Goal: Transaction & Acquisition: Purchase product/service

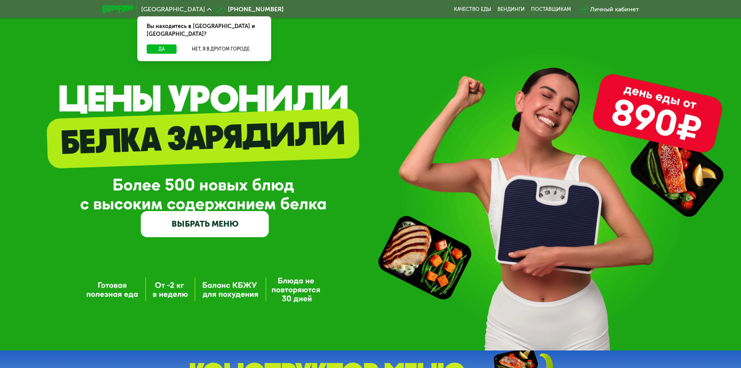
click at [237, 223] on link "ВЫБРАТЬ МЕНЮ" at bounding box center [205, 224] width 128 height 26
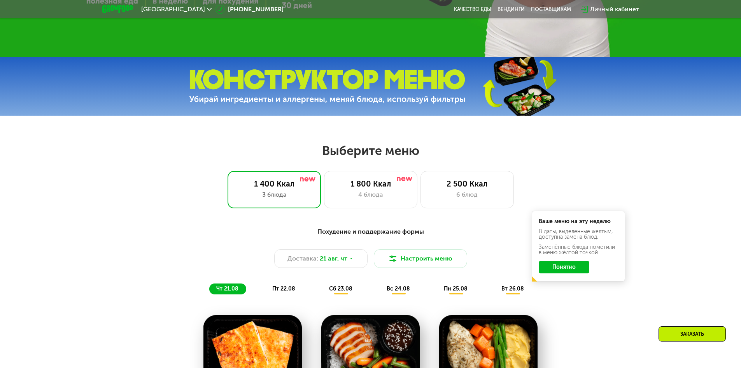
scroll to position [311, 0]
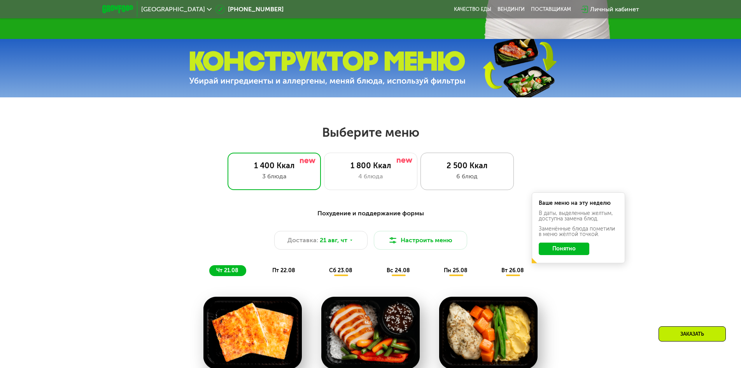
click at [449, 179] on div "6 блюд" at bounding box center [467, 176] width 77 height 9
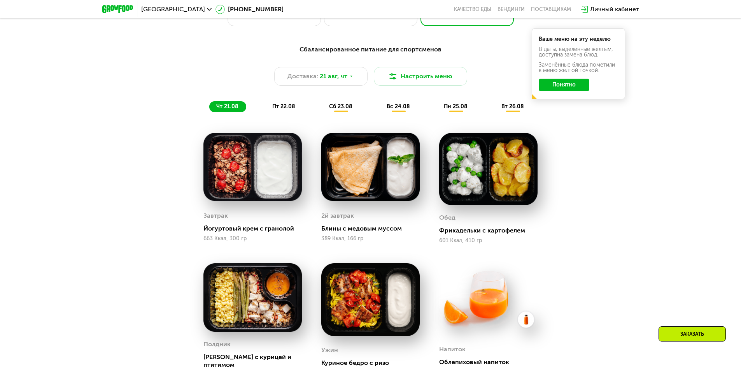
scroll to position [467, 0]
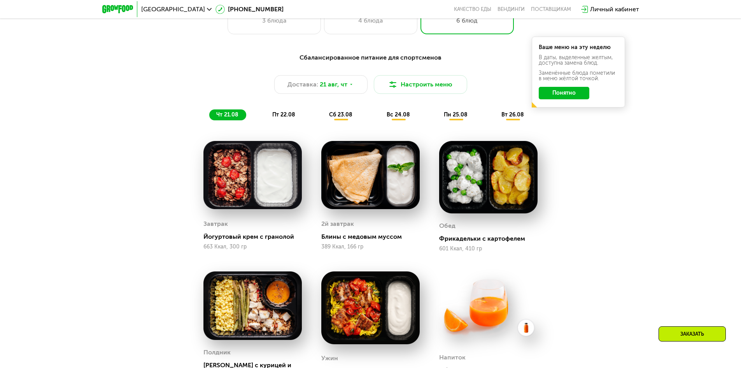
drag, startPoint x: 567, startPoint y: 96, endPoint x: 556, endPoint y: 96, distance: 10.5
click at [566, 96] on button "Понятно" at bounding box center [564, 93] width 51 height 12
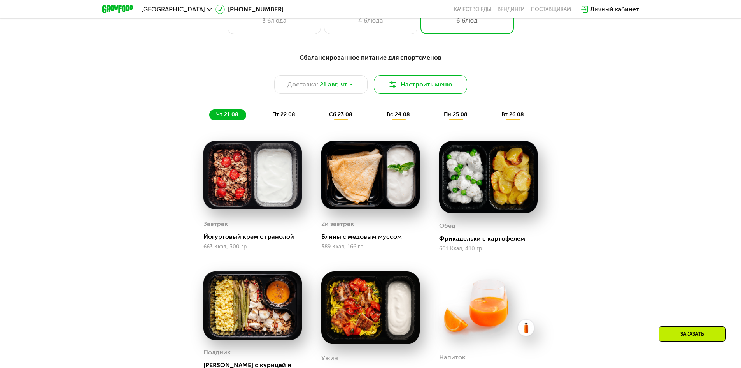
click at [420, 94] on button "Настроить меню" at bounding box center [420, 84] width 93 height 19
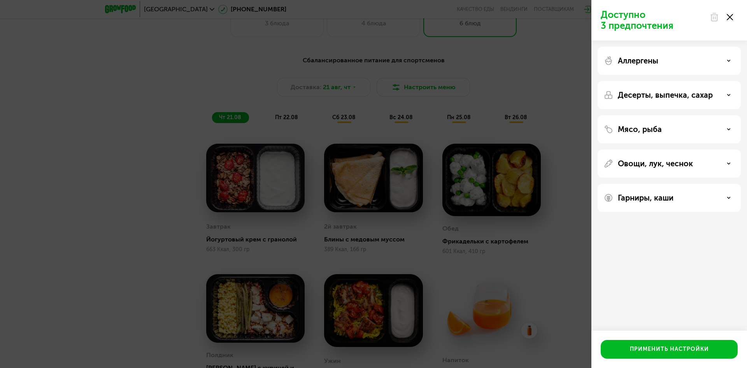
click at [662, 163] on p "Овощи, лук, чеснок" at bounding box center [655, 163] width 75 height 9
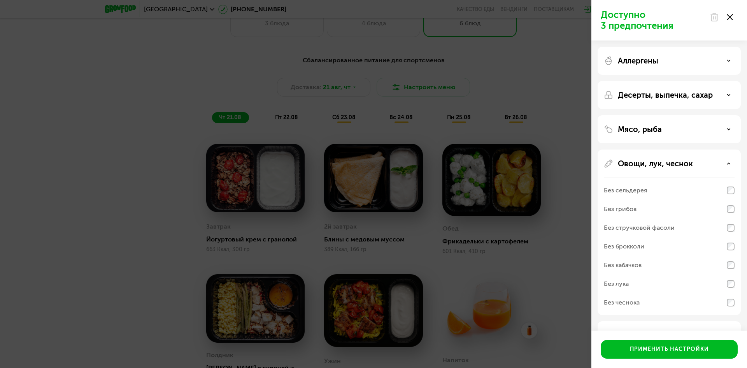
click at [625, 127] on p "Мясо, рыба" at bounding box center [640, 129] width 44 height 9
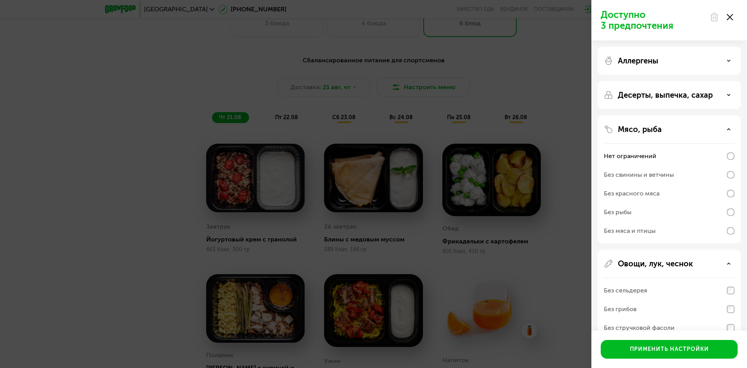
click at [651, 92] on p "Десерты, выпечка, сахар" at bounding box center [665, 94] width 95 height 9
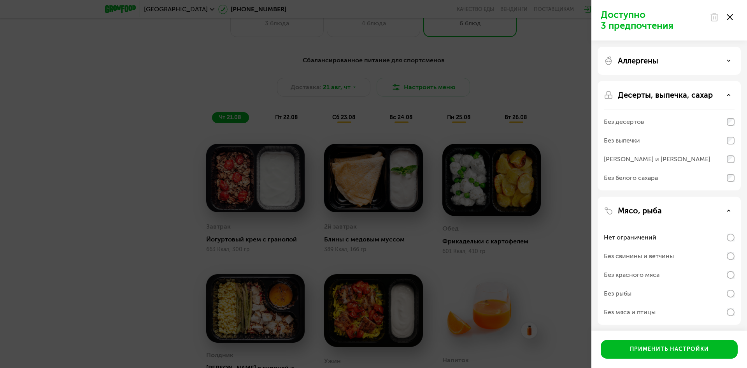
click at [455, 171] on div "Доступно 3 предпочтения Аллергены Десерты, выпечка, сахар Без десертов Без выпе…" at bounding box center [373, 184] width 747 height 368
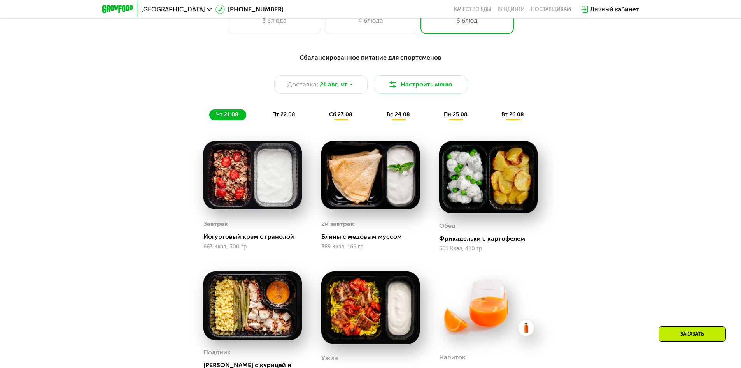
click at [292, 118] on span "пт 22.08" at bounding box center [283, 114] width 23 height 7
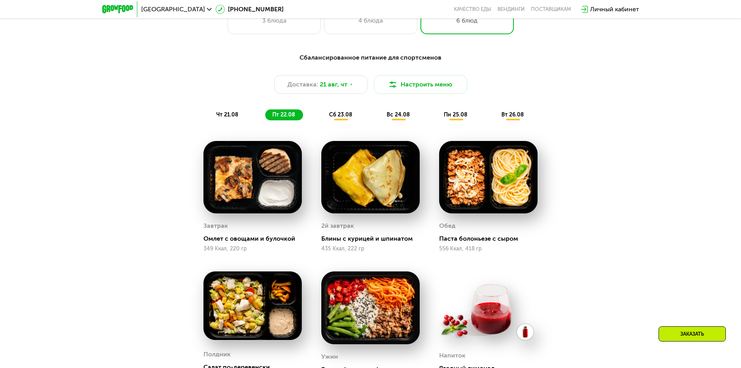
click at [518, 118] on span "вт 26.08" at bounding box center [513, 114] width 23 height 7
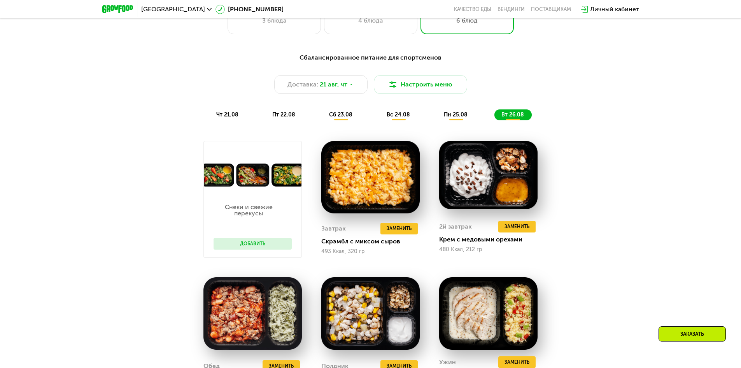
click at [453, 118] on span "пн 25.08" at bounding box center [456, 114] width 24 height 7
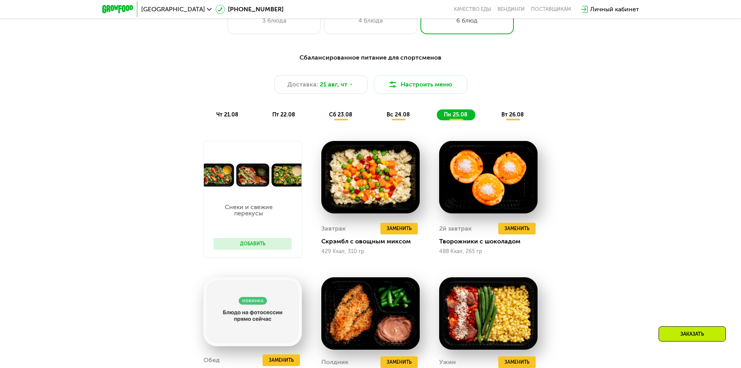
drag, startPoint x: 407, startPoint y: 114, endPoint x: 388, endPoint y: 114, distance: 18.7
click at [407, 114] on span "вс 24.08" at bounding box center [398, 114] width 23 height 7
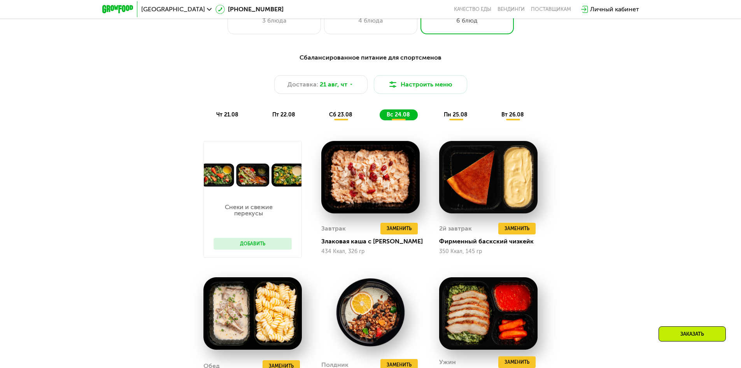
click at [380, 114] on div "сб 23.08" at bounding box center [399, 114] width 38 height 11
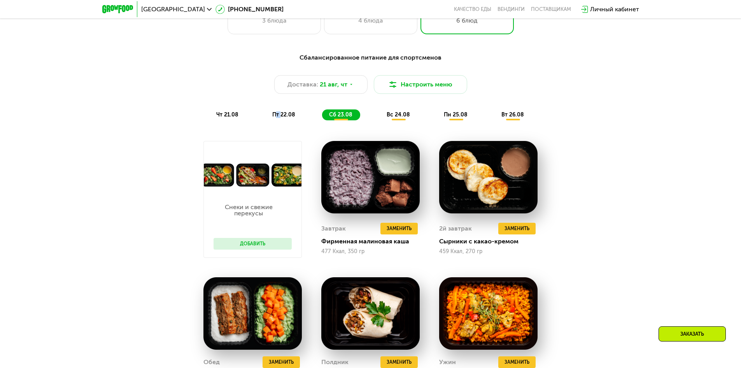
click at [274, 124] on div "Сбалансированное питание для спортсменов Доставка: [DATE] Настроить меню чт 21.…" at bounding box center [371, 86] width 470 height 77
click at [230, 125] on div "Сбалансированное питание для спортсменов Доставка: [DATE] Настроить меню чт 21.…" at bounding box center [371, 86] width 470 height 77
click at [265, 118] on div "чт 21.08" at bounding box center [284, 114] width 38 height 11
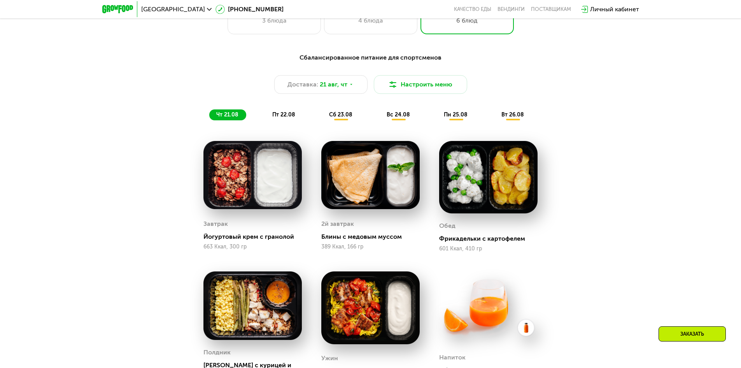
click at [285, 115] on span "пт 22.08" at bounding box center [283, 114] width 23 height 7
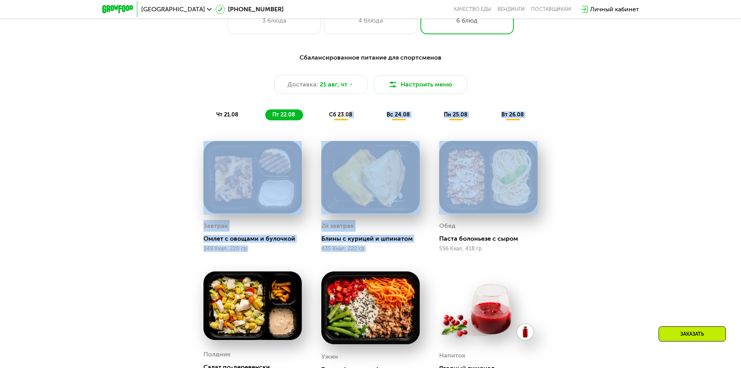
drag, startPoint x: 348, startPoint y: 108, endPoint x: 601, endPoint y: 144, distance: 256.0
click at [597, 144] on div "Сбалансированное питание для спортсменов Доставка: [DATE] Настроить меню чт 21.…" at bounding box center [371, 275] width 480 height 454
click at [654, 153] on div "Сбалансированное питание для спортсменов Доставка: [DATE] Настроить меню чт 21.…" at bounding box center [370, 282] width 741 height 480
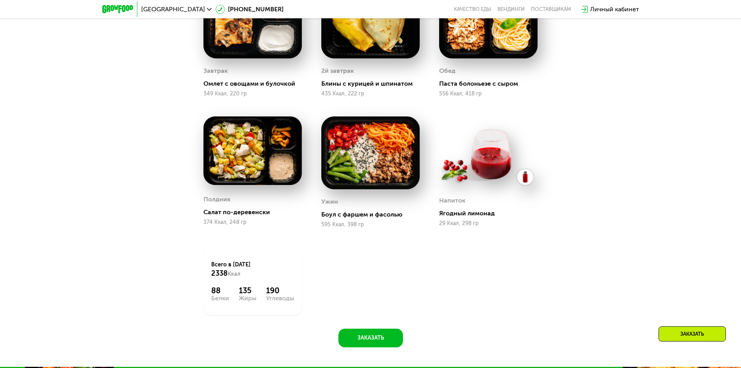
scroll to position [701, 0]
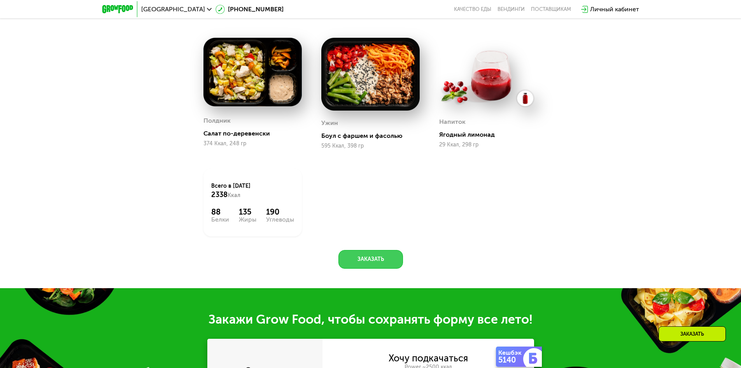
click at [385, 263] on button "Заказать" at bounding box center [371, 259] width 65 height 19
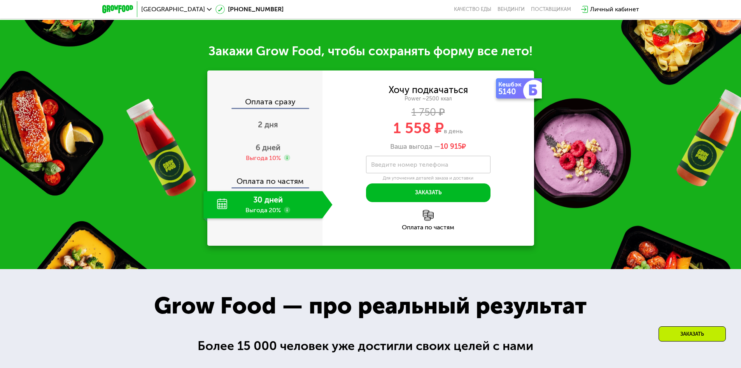
scroll to position [991, 0]
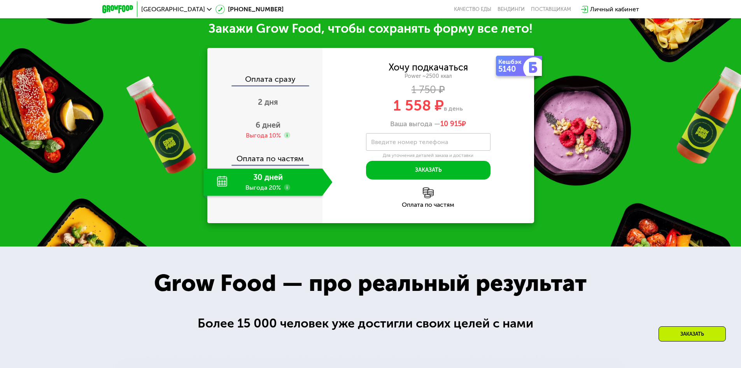
click at [288, 190] on use at bounding box center [287, 187] width 6 height 6
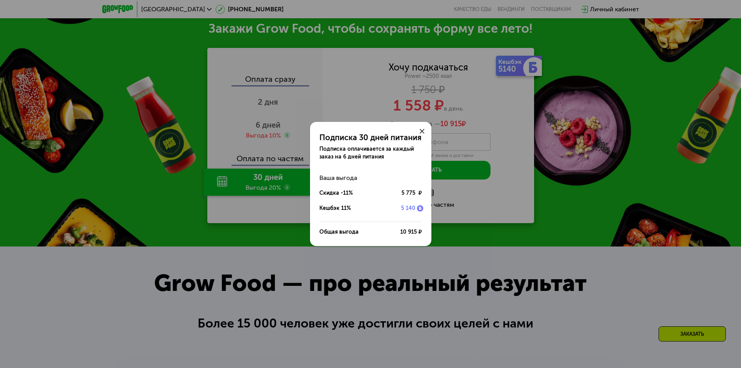
drag, startPoint x: 285, startPoint y: 190, endPoint x: 281, endPoint y: 177, distance: 13.8
click at [285, 189] on div "Подписка 30 дней питания Подписка оплачивается за каждый заказ на 6 дней питани…" at bounding box center [370, 184] width 741 height 368
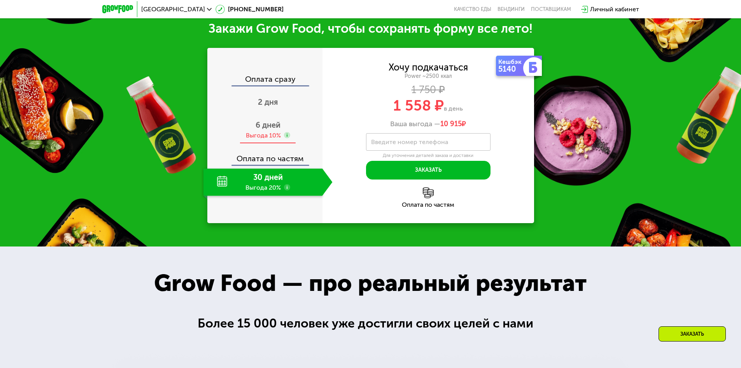
click at [266, 130] on span "6 дней" at bounding box center [268, 124] width 25 height 9
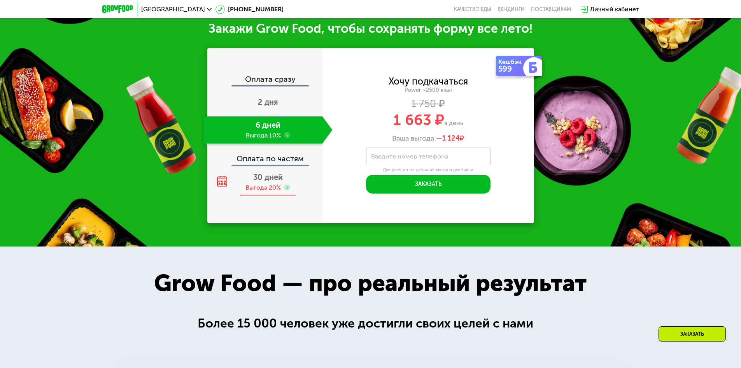
click at [269, 176] on span "30 дней" at bounding box center [268, 176] width 30 height 9
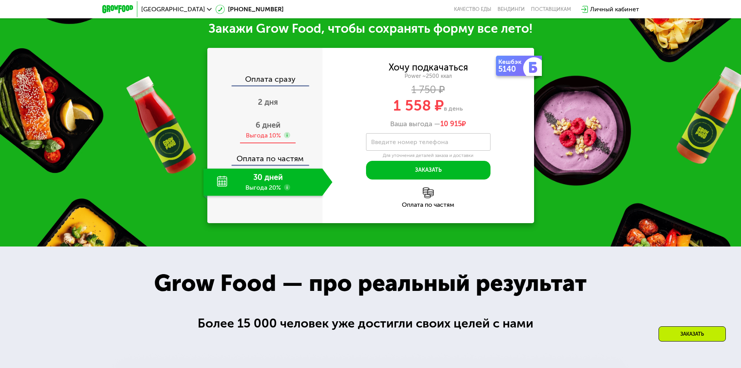
click at [265, 132] on div "6 дней Выгода 10%" at bounding box center [268, 129] width 129 height 27
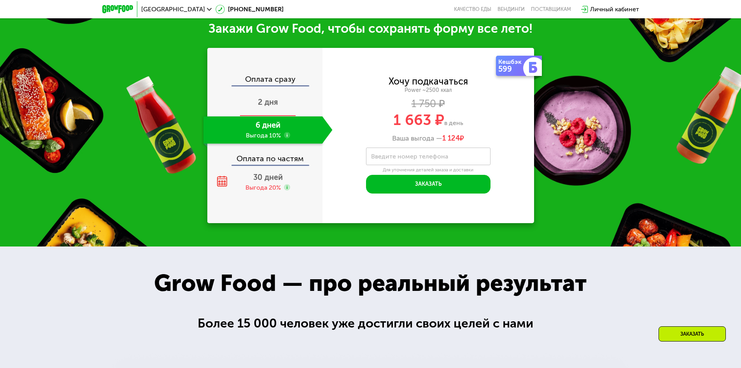
click at [272, 107] on span "2 дня" at bounding box center [268, 101] width 20 height 9
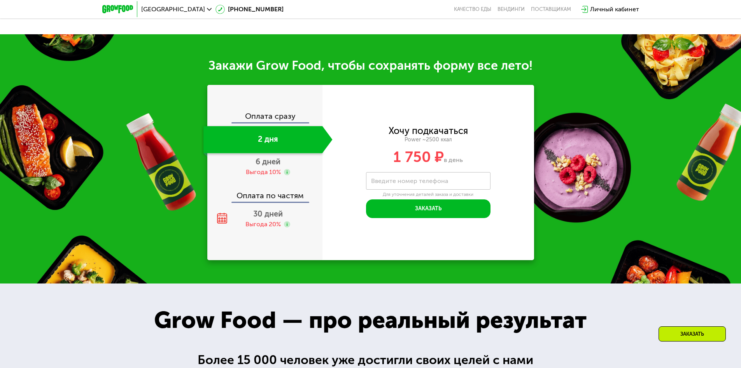
scroll to position [1028, 0]
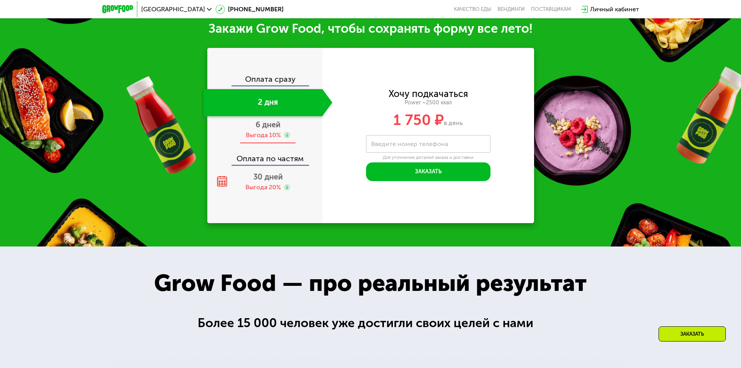
click at [268, 129] on span "6 дней" at bounding box center [268, 124] width 25 height 9
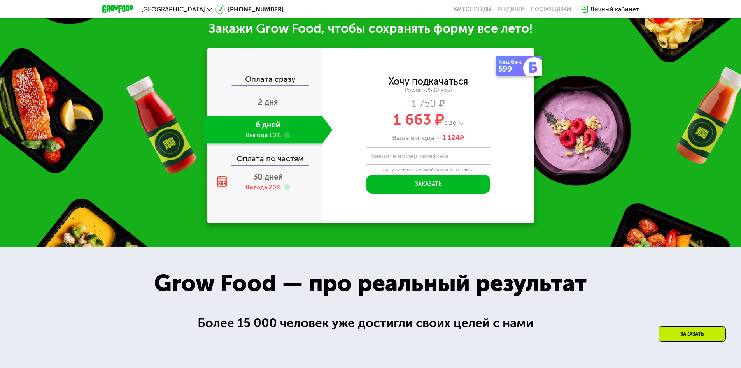
click at [274, 180] on span "30 дней" at bounding box center [268, 176] width 30 height 9
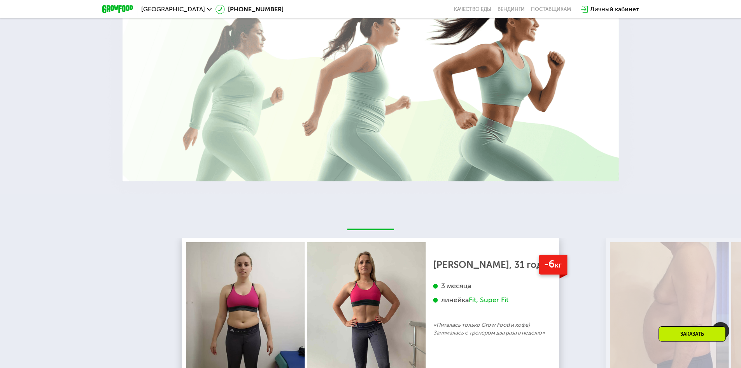
scroll to position [1536, 0]
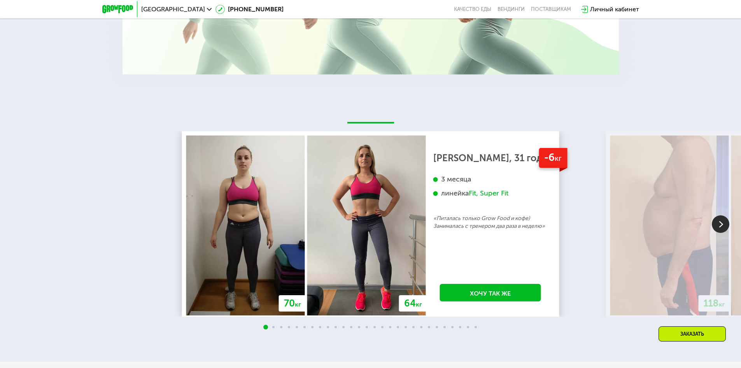
click at [721, 220] on img at bounding box center [721, 224] width 18 height 18
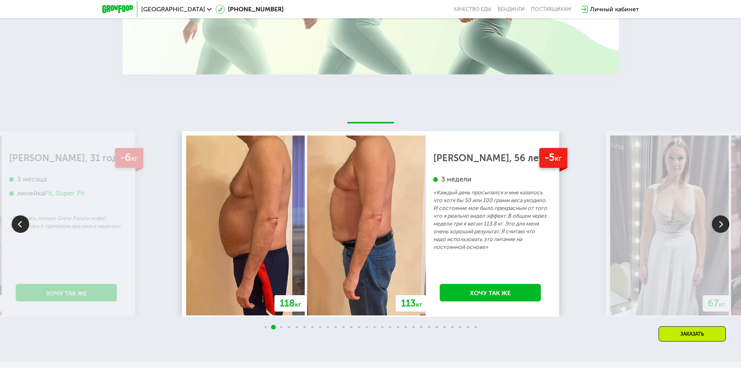
click at [21, 221] on img at bounding box center [21, 224] width 18 height 18
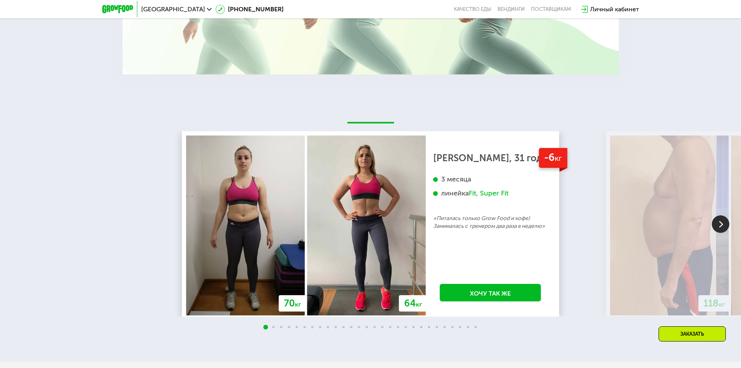
click at [358, 246] on img at bounding box center [366, 225] width 119 height 180
click at [724, 223] on img at bounding box center [721, 224] width 18 height 18
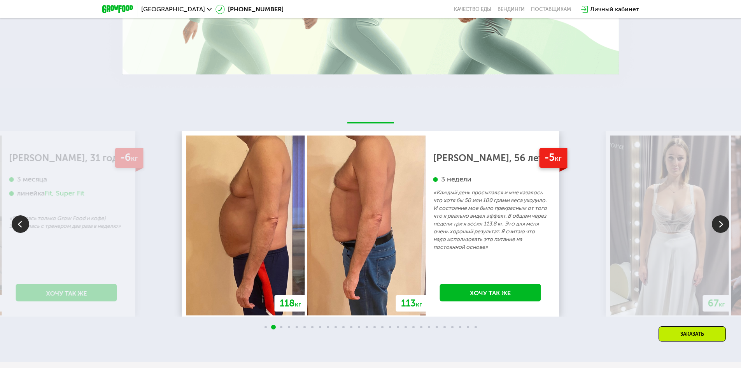
click at [724, 220] on img at bounding box center [721, 224] width 18 height 18
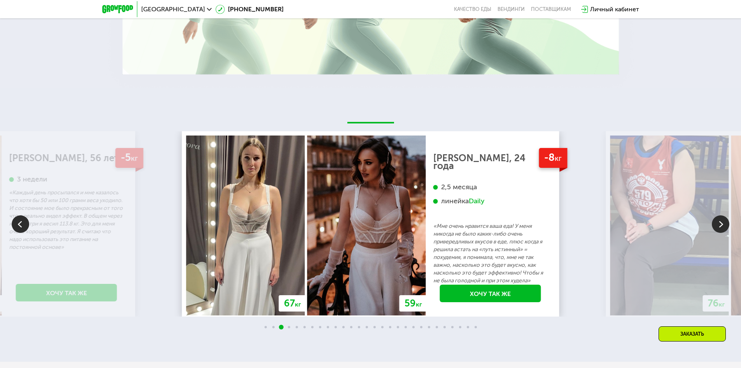
click at [725, 219] on img at bounding box center [721, 224] width 18 height 18
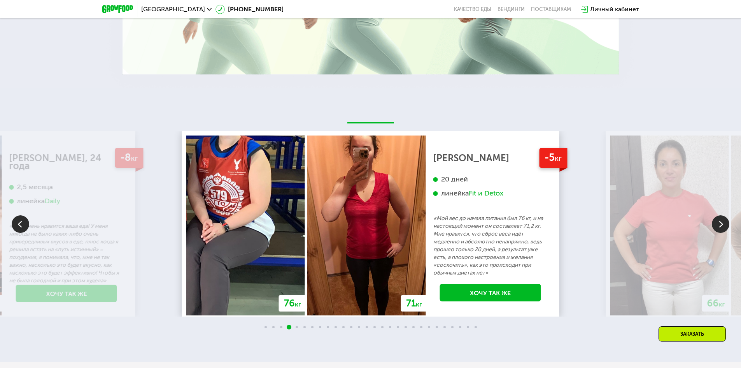
click at [725, 219] on img at bounding box center [721, 224] width 18 height 18
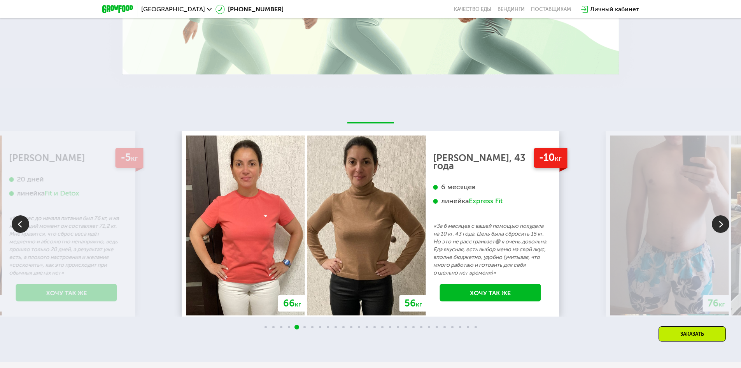
click at [724, 219] on img at bounding box center [721, 224] width 18 height 18
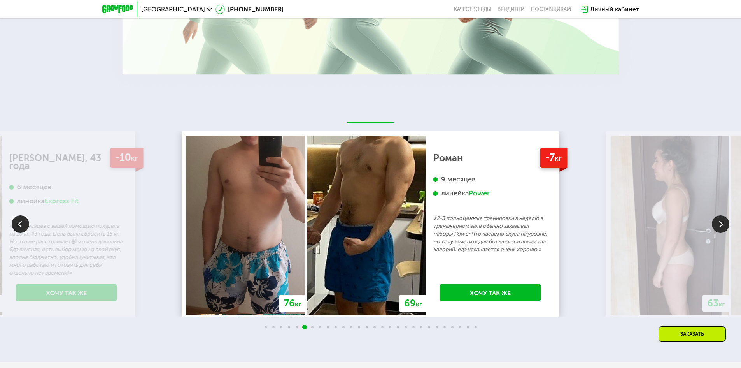
click at [724, 219] on img at bounding box center [721, 224] width 18 height 18
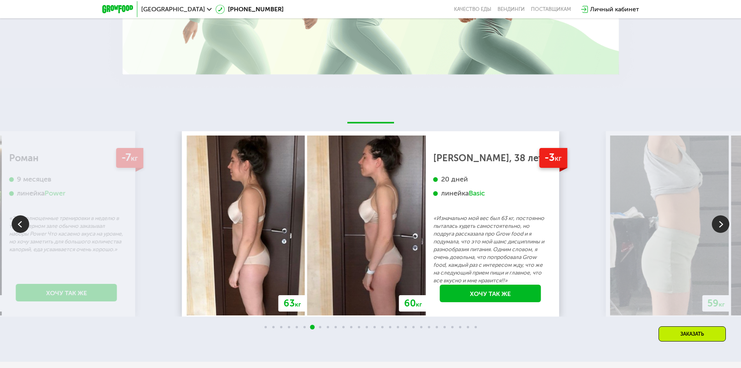
click at [724, 219] on img at bounding box center [721, 224] width 18 height 18
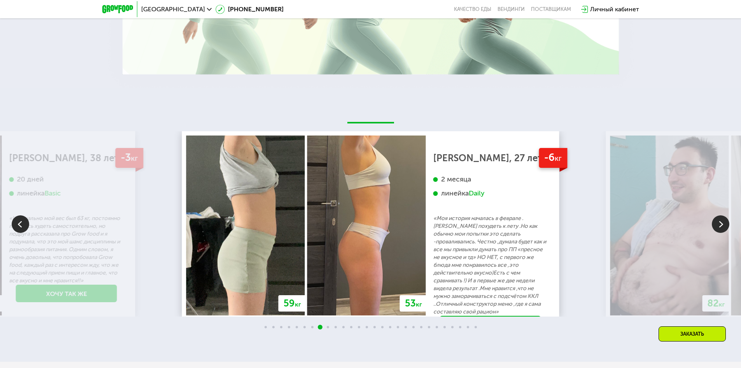
click at [722, 219] on img at bounding box center [721, 224] width 18 height 18
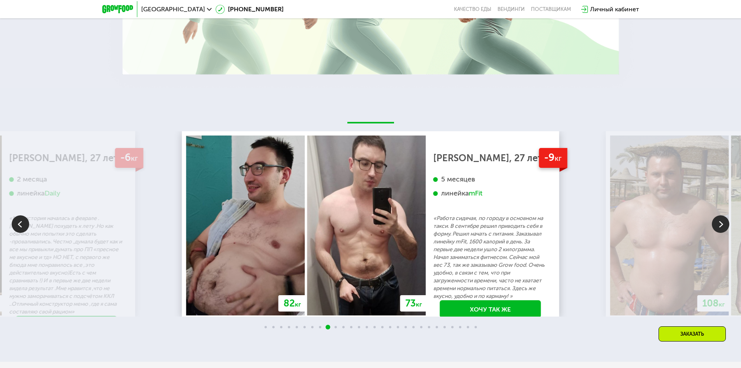
click at [721, 219] on img at bounding box center [721, 224] width 18 height 18
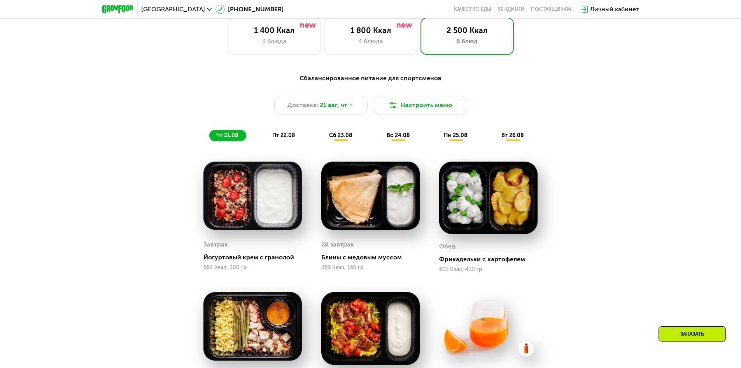
scroll to position [291, 0]
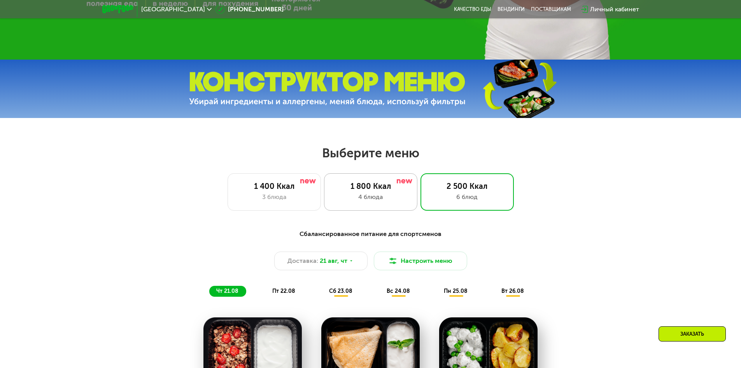
click at [364, 199] on div "4 блюда" at bounding box center [370, 196] width 77 height 9
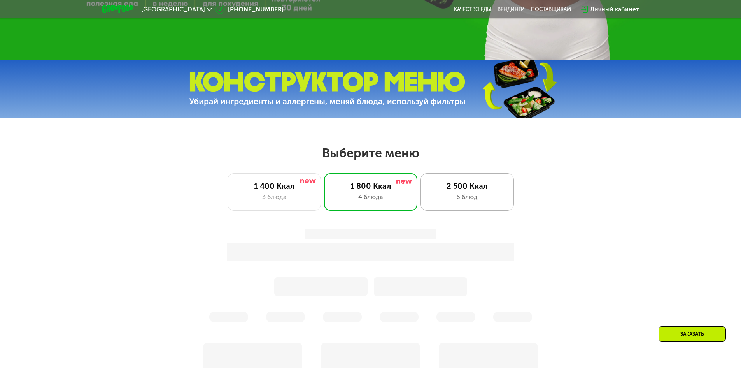
click at [452, 186] on div "2 500 Ккал" at bounding box center [467, 185] width 77 height 9
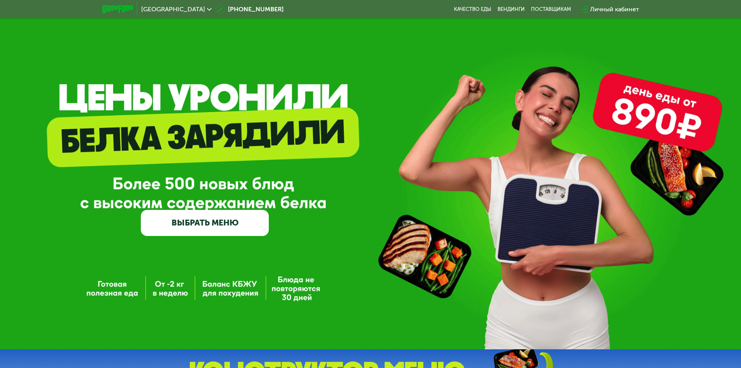
scroll to position [0, 0]
